Goal: Transaction & Acquisition: Purchase product/service

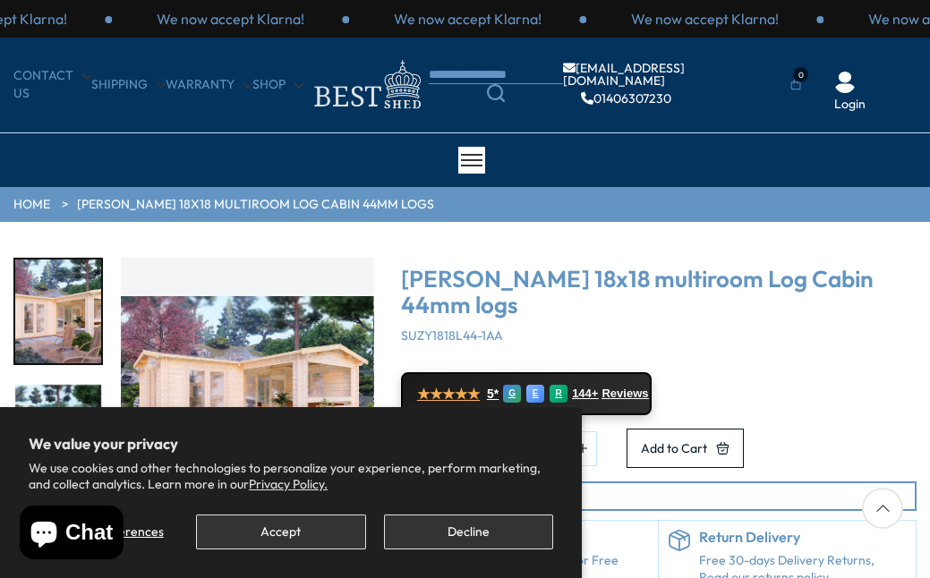
click at [294, 533] on button "Accept" at bounding box center [280, 532] width 169 height 35
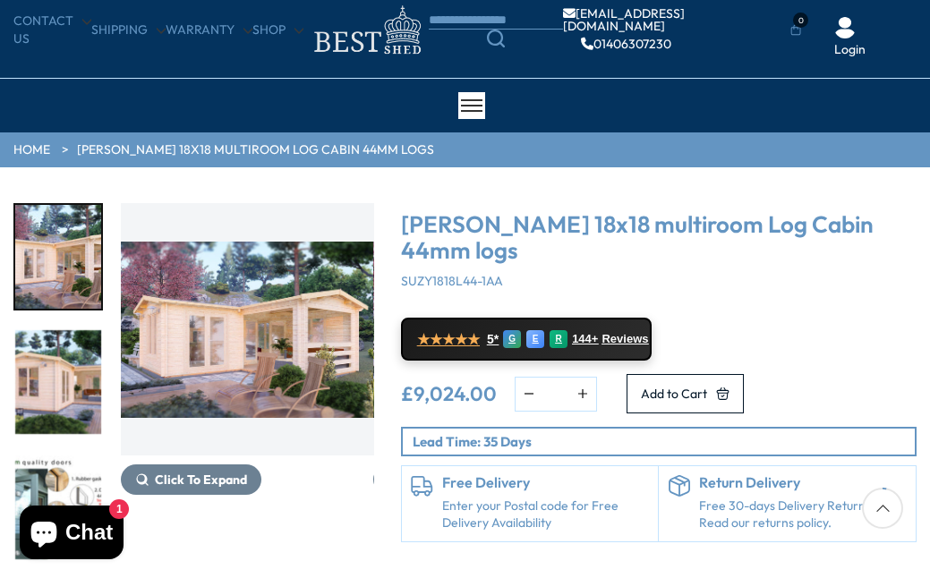
scroll to position [90, 0]
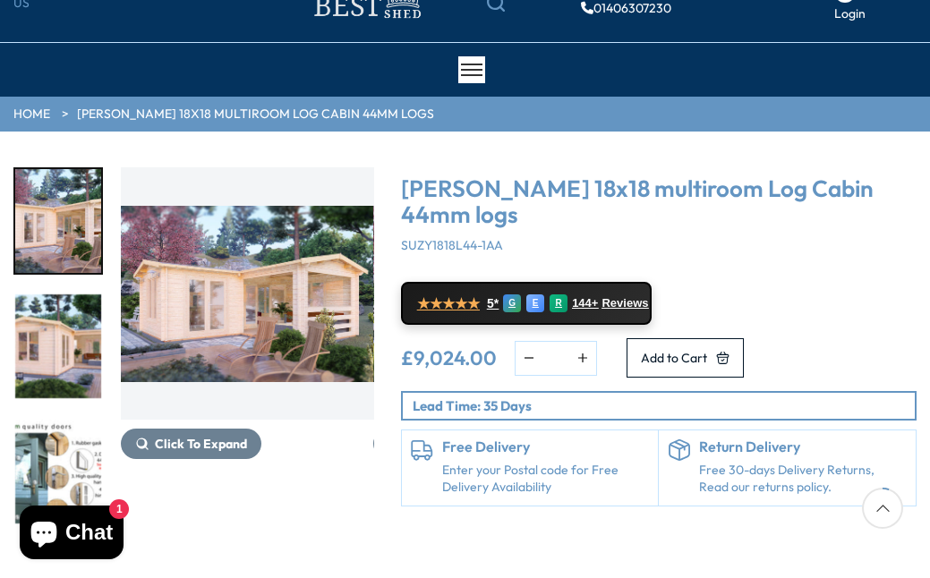
click at [49, 335] on img "2 / 7" at bounding box center [58, 346] width 86 height 104
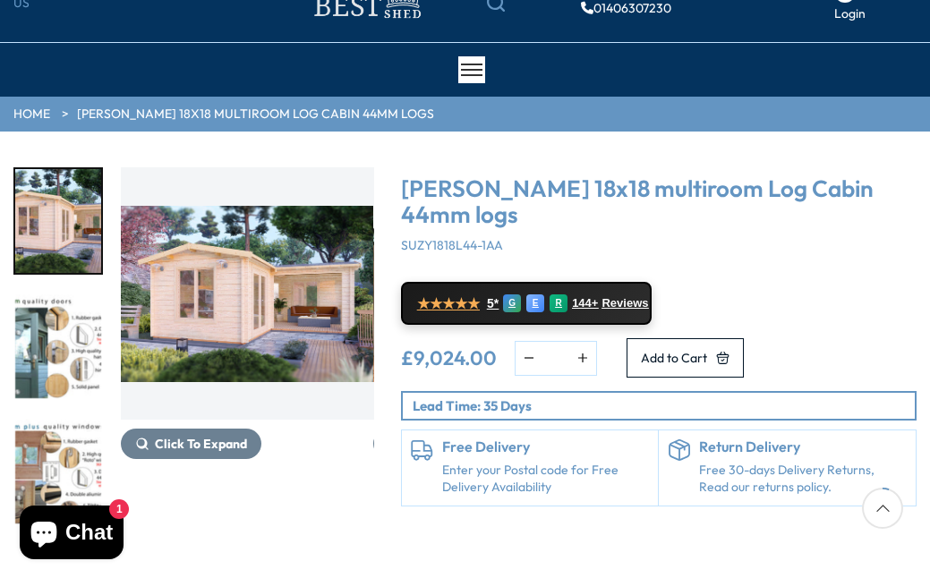
scroll to position [55, 0]
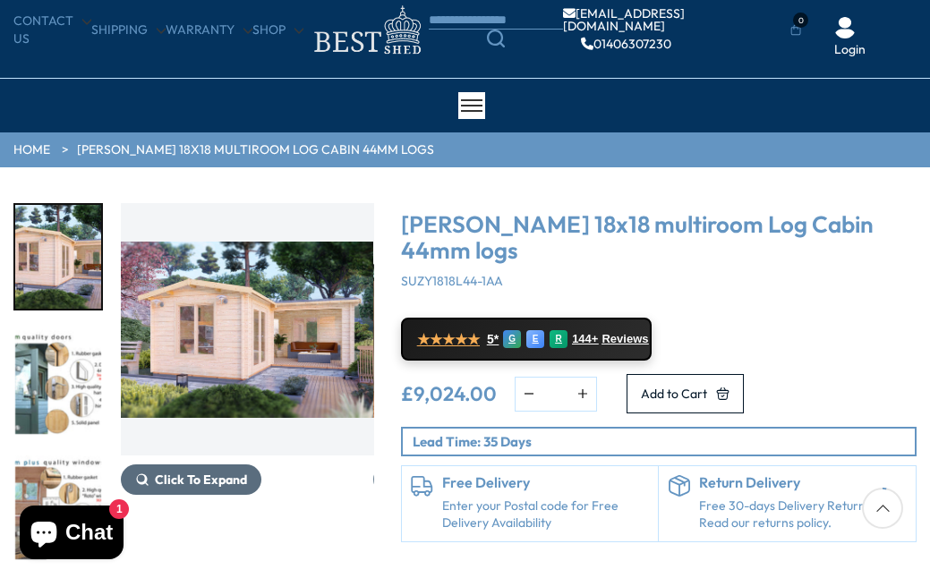
click at [192, 472] on span "Click To Expand" at bounding box center [201, 480] width 92 height 16
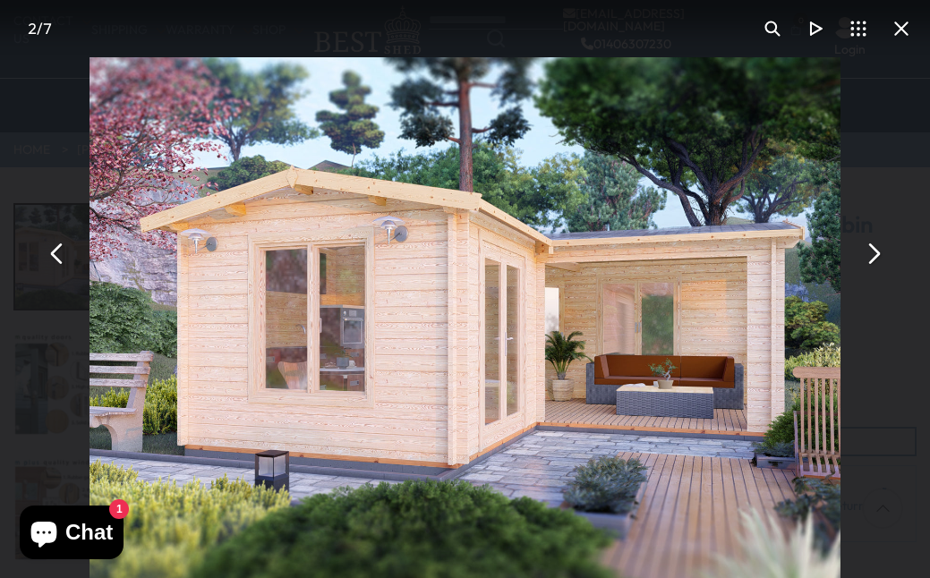
click at [57, 250] on button "You can close this modal content with the ESC key" at bounding box center [57, 253] width 43 height 43
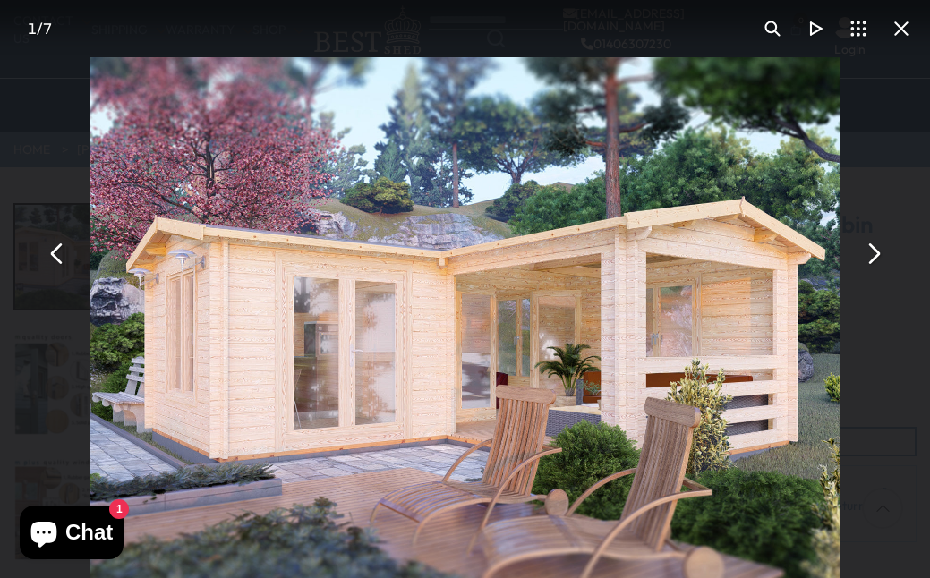
click at [871, 252] on button "You can close this modal content with the ESC key" at bounding box center [872, 253] width 43 height 43
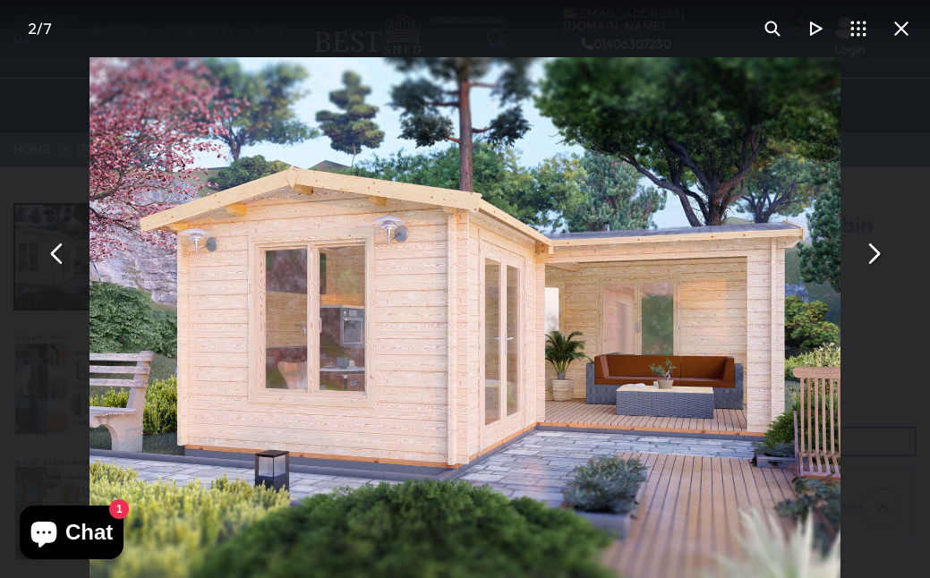
click at [876, 252] on button "You can close this modal content with the ESC key" at bounding box center [872, 253] width 43 height 43
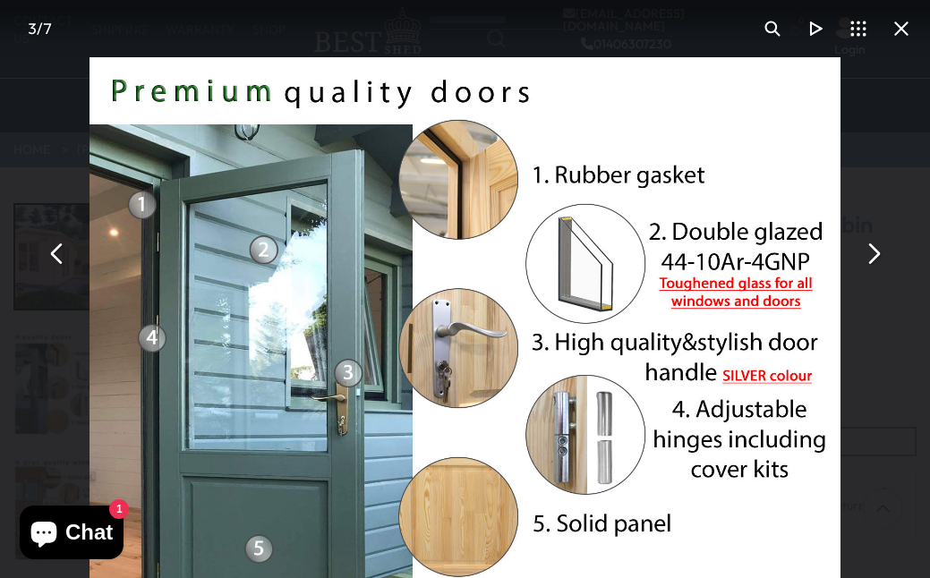
click at [876, 253] on button "You can close this modal content with the ESC key" at bounding box center [872, 253] width 43 height 43
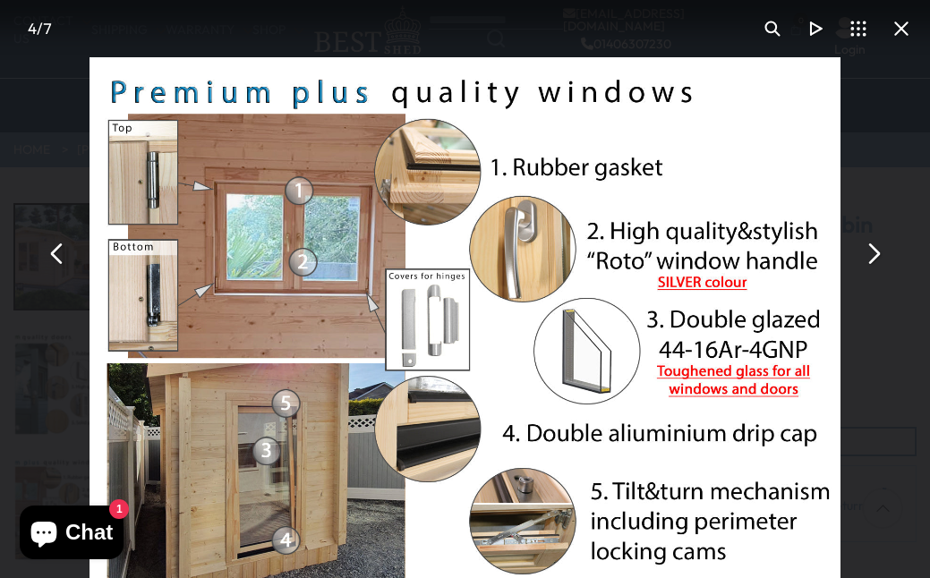
click at [871, 251] on button "You can close this modal content with the ESC key" at bounding box center [872, 253] width 43 height 43
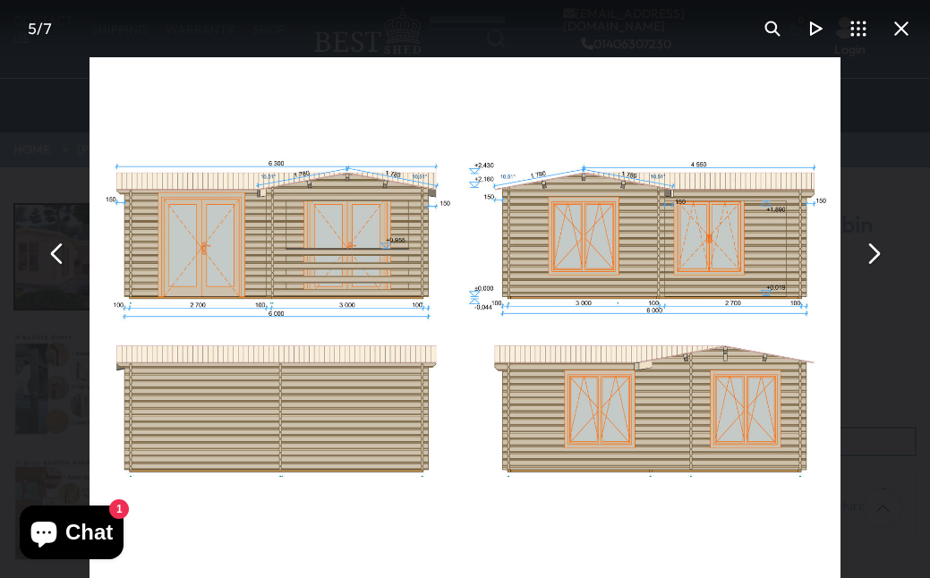
click at [872, 251] on button "You can close this modal content with the ESC key" at bounding box center [872, 253] width 43 height 43
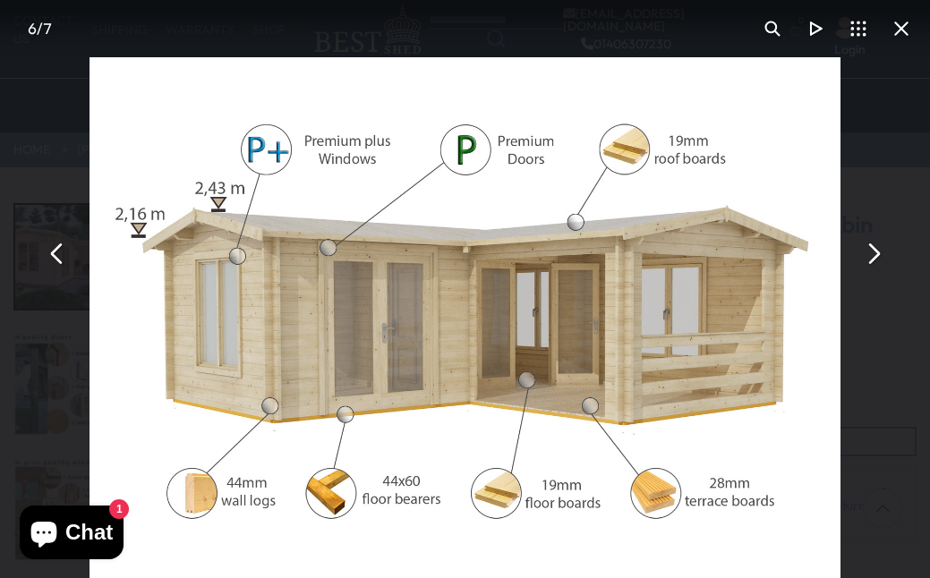
click at [869, 248] on button "You can close this modal content with the ESC key" at bounding box center [872, 253] width 43 height 43
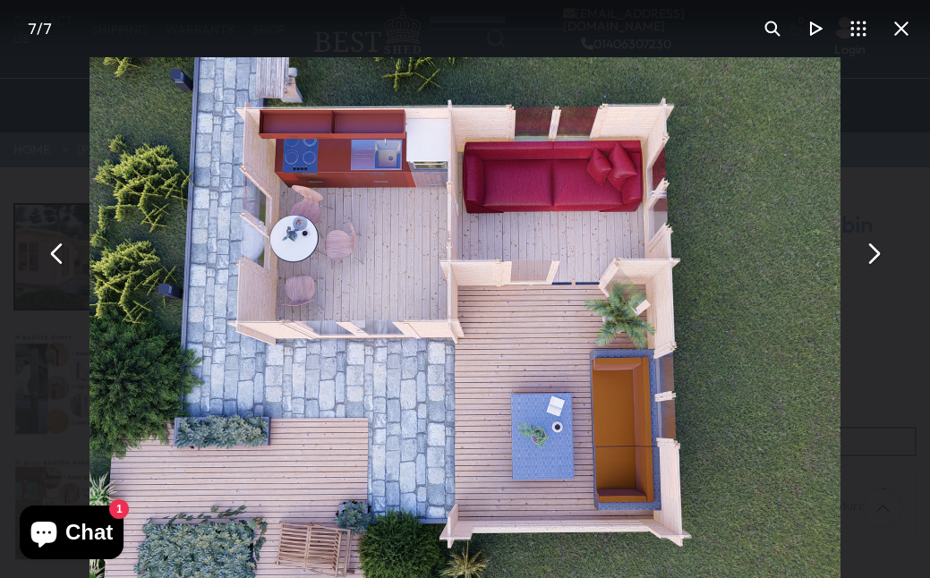
click at [873, 245] on button "You can close this modal content with the ESC key" at bounding box center [872, 253] width 43 height 43
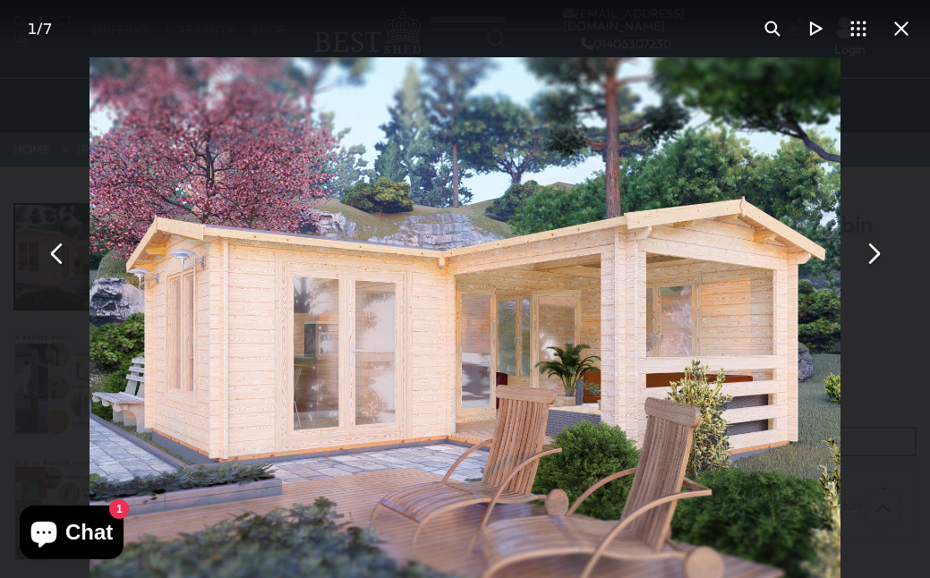
click at [901, 28] on button "You can close this modal content with the ESC key" at bounding box center [901, 28] width 43 height 43
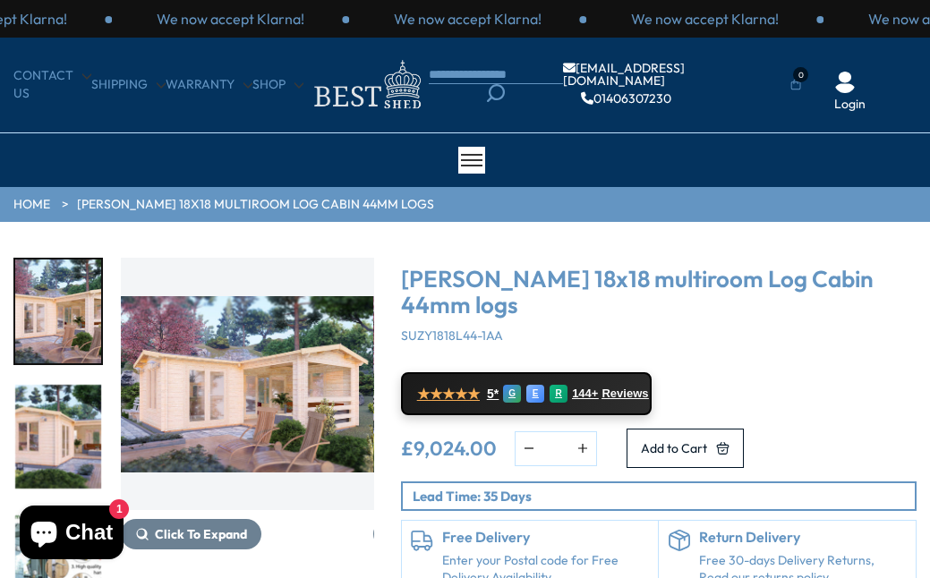
click at [495, 89] on icon "Search" at bounding box center [496, 93] width 18 height 18
click at [488, 91] on icon "Search" at bounding box center [496, 93] width 18 height 18
